Goal: Download file/media

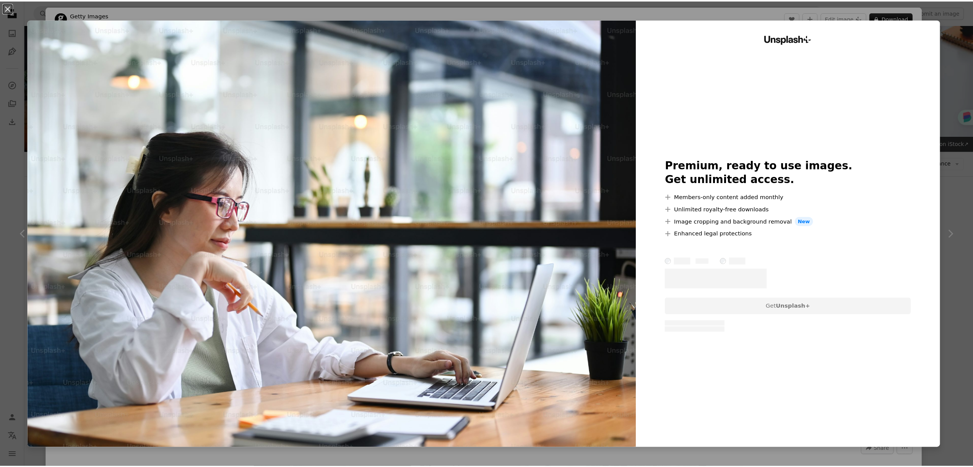
scroll to position [646, 0]
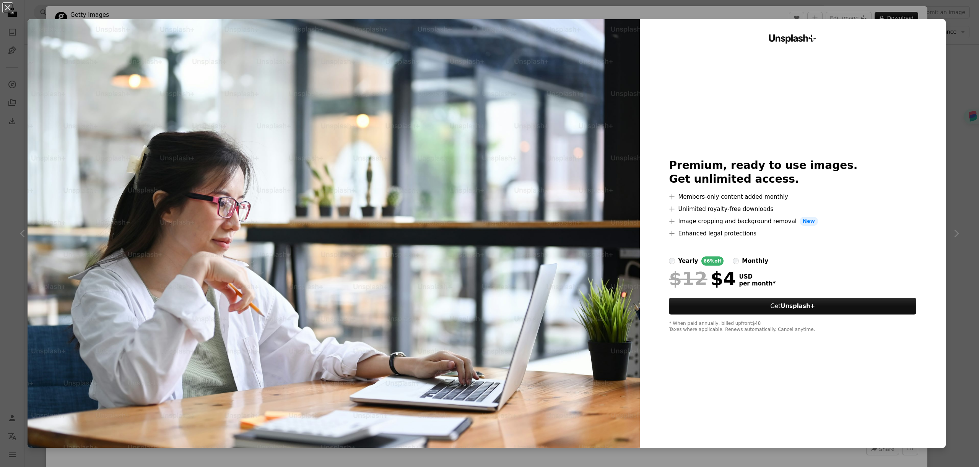
click at [954, 20] on div "An X shape Unsplash+ Premium, ready to use images. Get unlimited access. A plus…" at bounding box center [489, 233] width 979 height 467
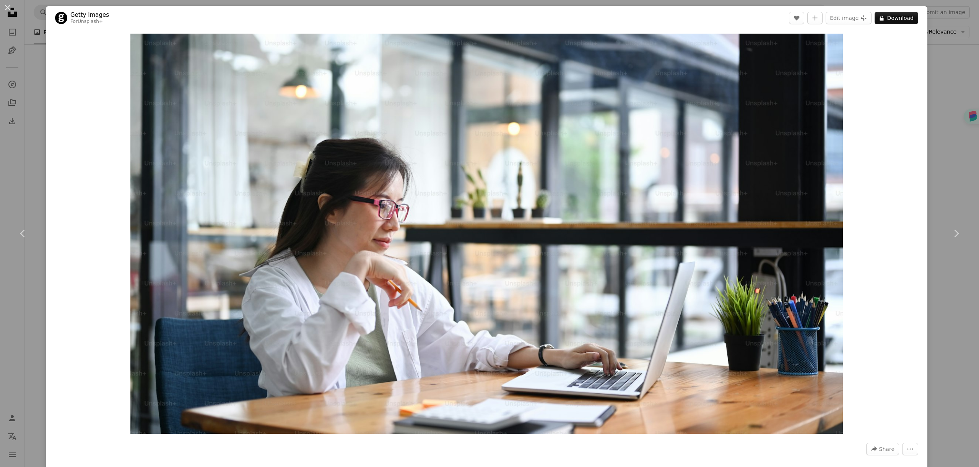
click at [943, 42] on div "An X shape Chevron left Chevron right Getty Images For Unsplash+ A heart A plus…" at bounding box center [489, 233] width 979 height 467
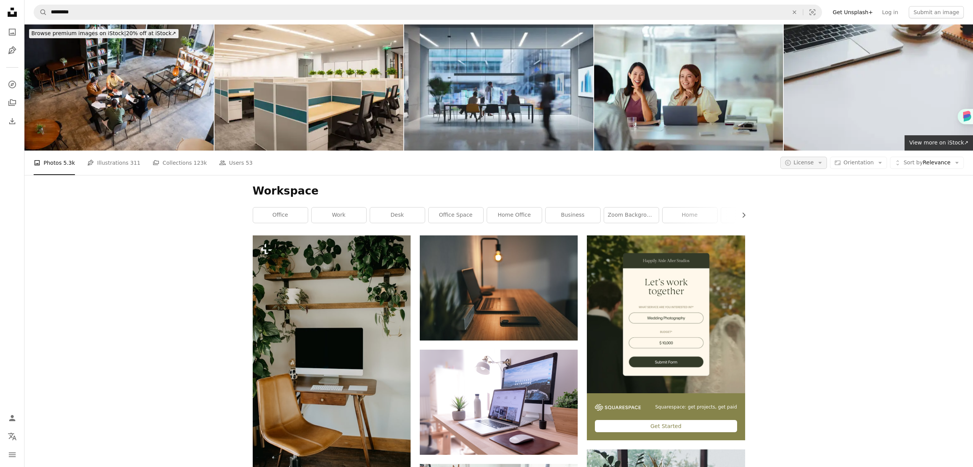
click at [822, 166] on icon "Arrow down" at bounding box center [820, 162] width 7 height 7
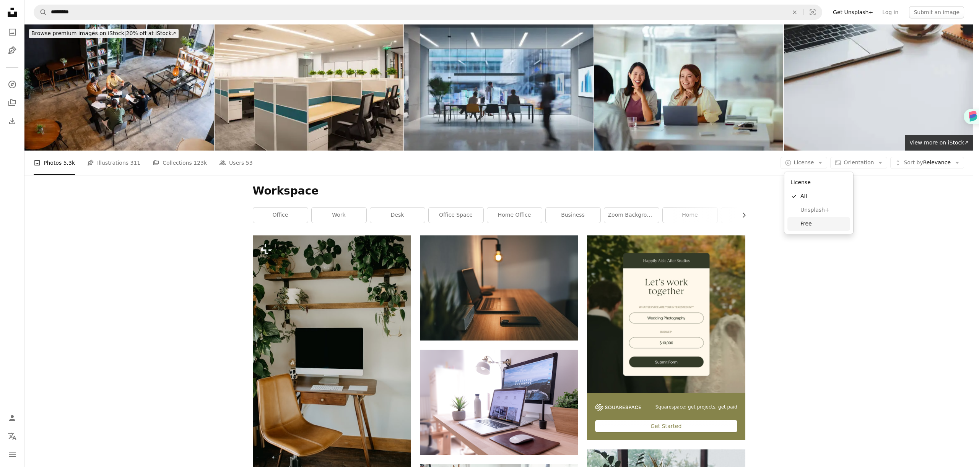
click at [813, 222] on span "Free" at bounding box center [823, 224] width 47 height 8
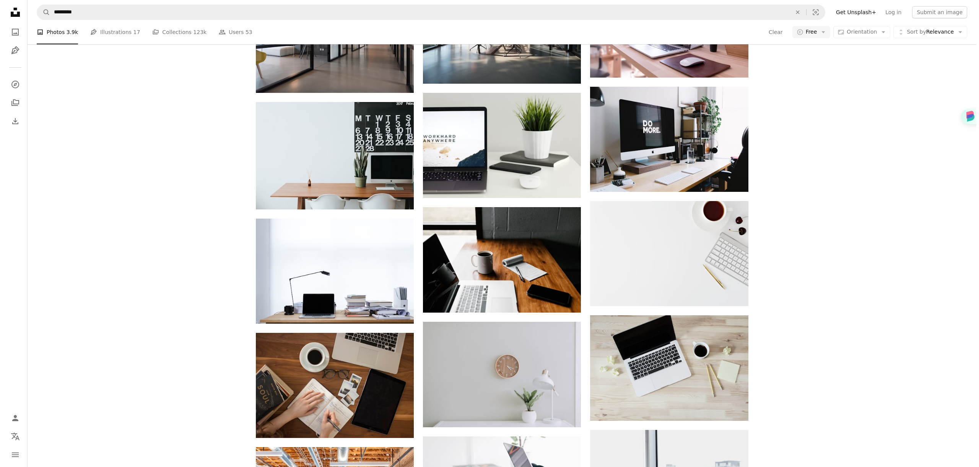
scroll to position [315, 0]
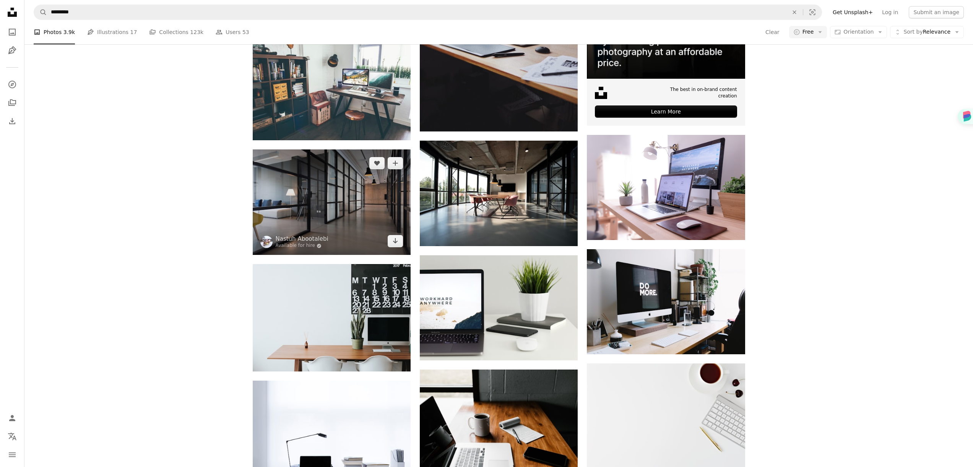
click at [361, 202] on img at bounding box center [332, 202] width 158 height 106
